Goal: Check status: Check status

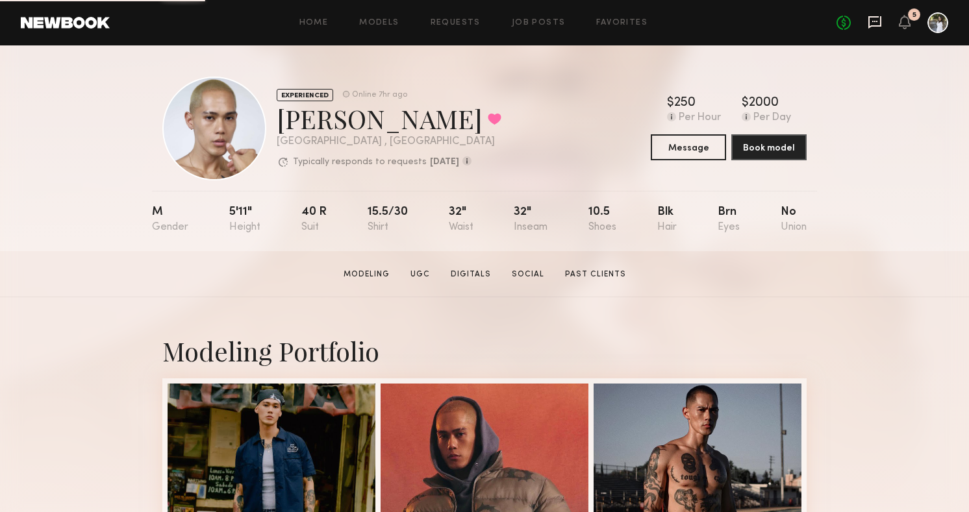
click at [872, 22] on icon at bounding box center [875, 22] width 14 height 14
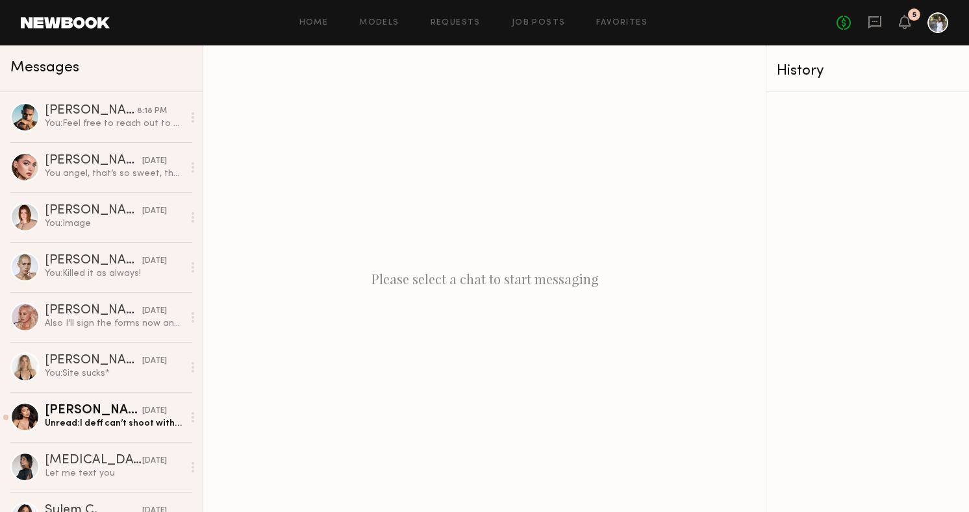
drag, startPoint x: 765, startPoint y: 162, endPoint x: 306, endPoint y: 147, distance: 459.4
click at [306, 147] on div "Please select a chat to start messaging" at bounding box center [484, 278] width 562 height 467
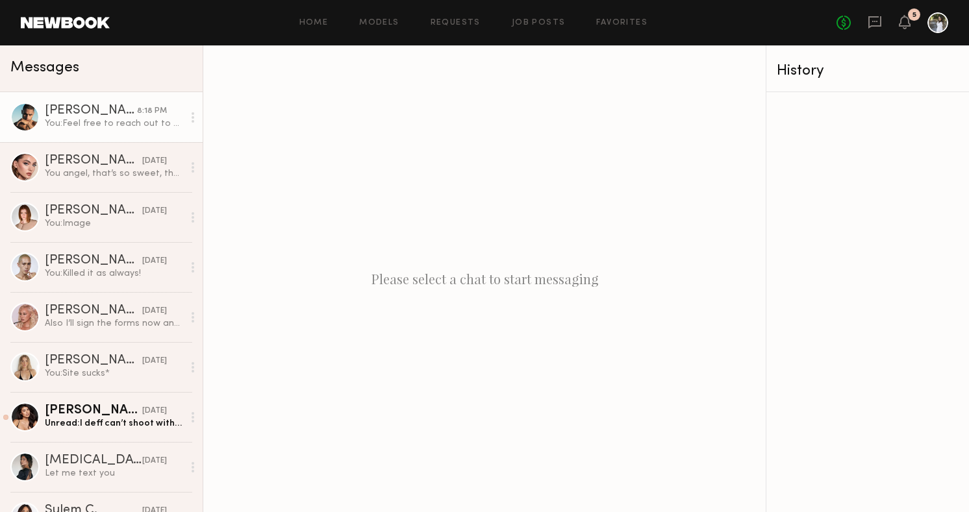
click at [125, 129] on div "You: Feel free to reach out to her. I already ran the idea by her and she loves…" at bounding box center [114, 124] width 138 height 12
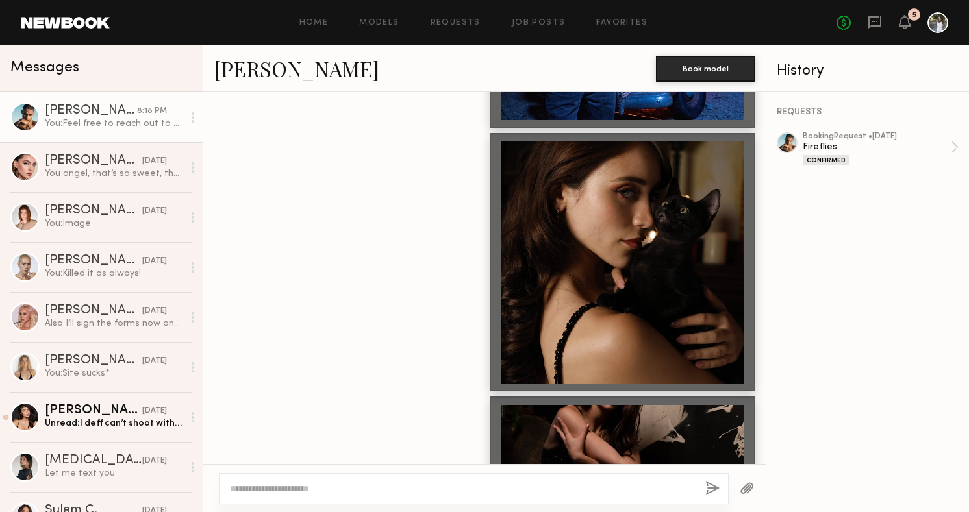
scroll to position [618, 0]
click at [902, 18] on icon at bounding box center [905, 21] width 10 height 9
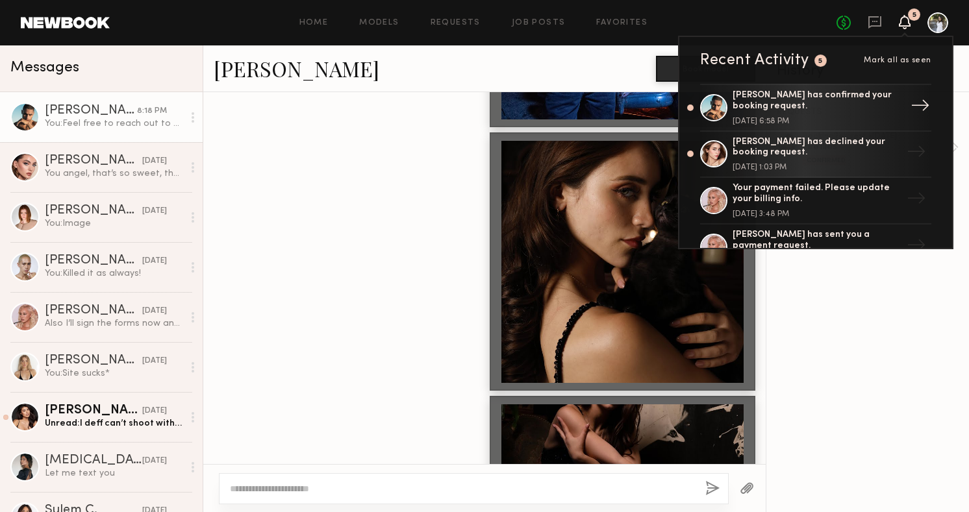
click at [879, 112] on div "[PERSON_NAME] has confirmed your booking request. [DATE] 6:58 PM" at bounding box center [817, 107] width 169 height 35
